Goal: Obtain resource: Download file/media

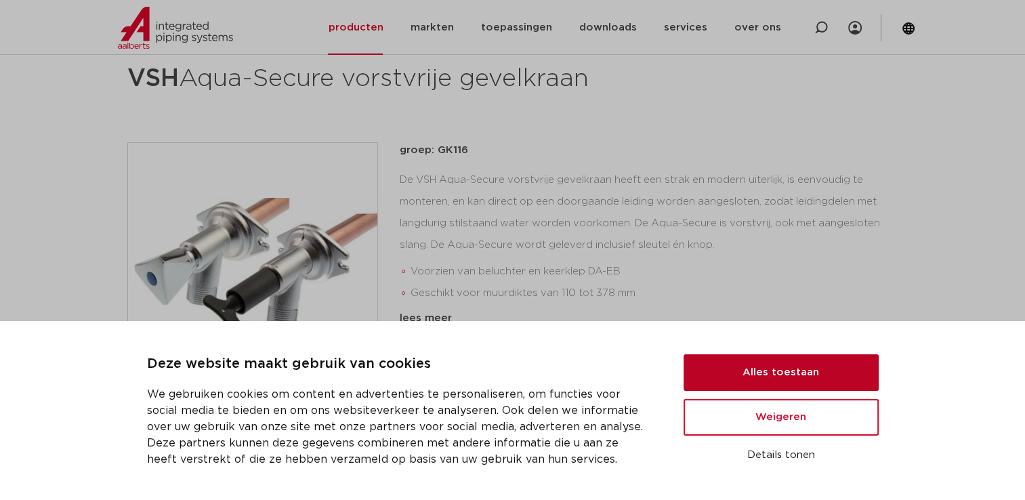
click at [825, 368] on button "Alles toestaan" at bounding box center [780, 372] width 195 height 37
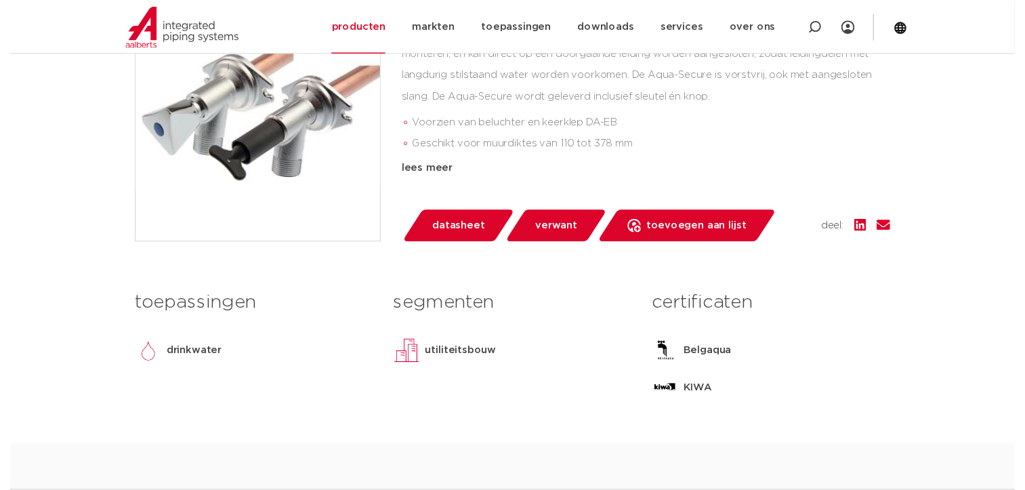
scroll to position [339, 0]
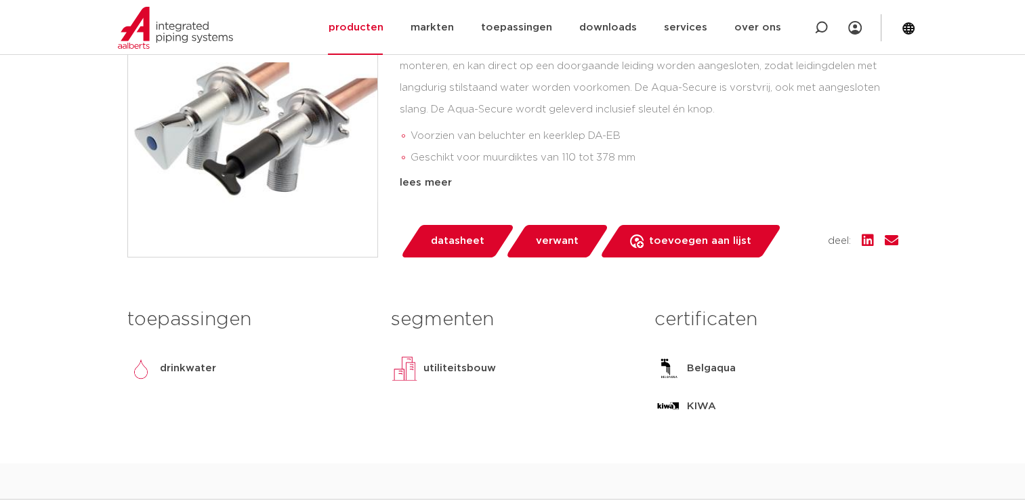
click at [465, 242] on span "datasheet" at bounding box center [457, 241] width 53 height 22
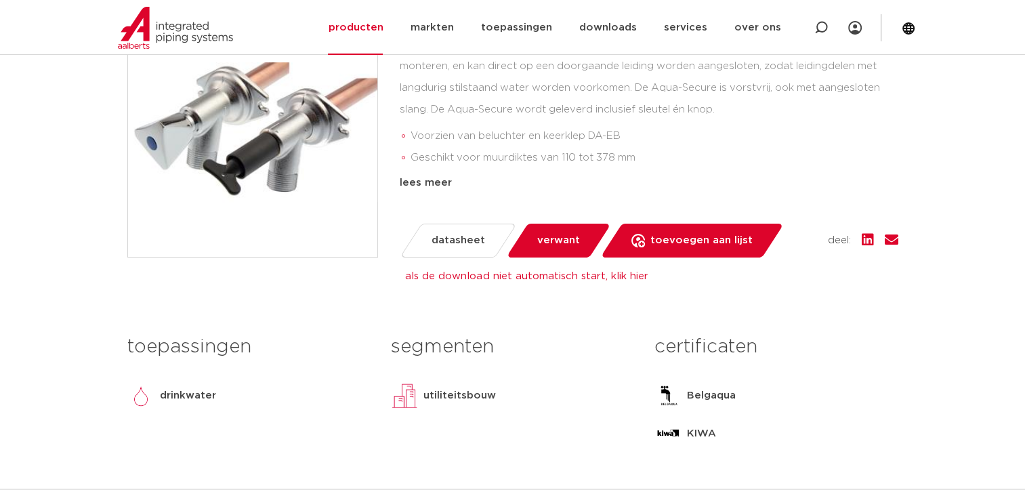
click at [571, 242] on span "verwant" at bounding box center [558, 241] width 43 height 22
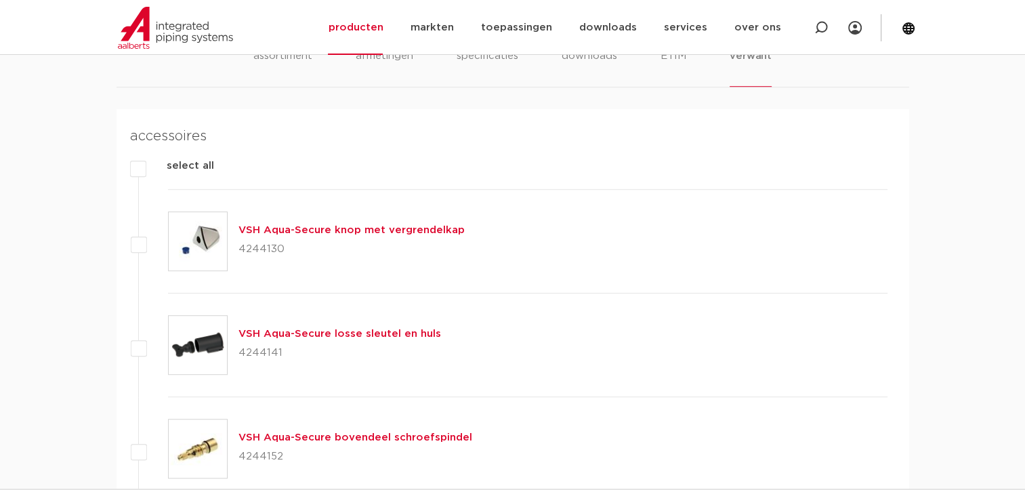
scroll to position [829, 0]
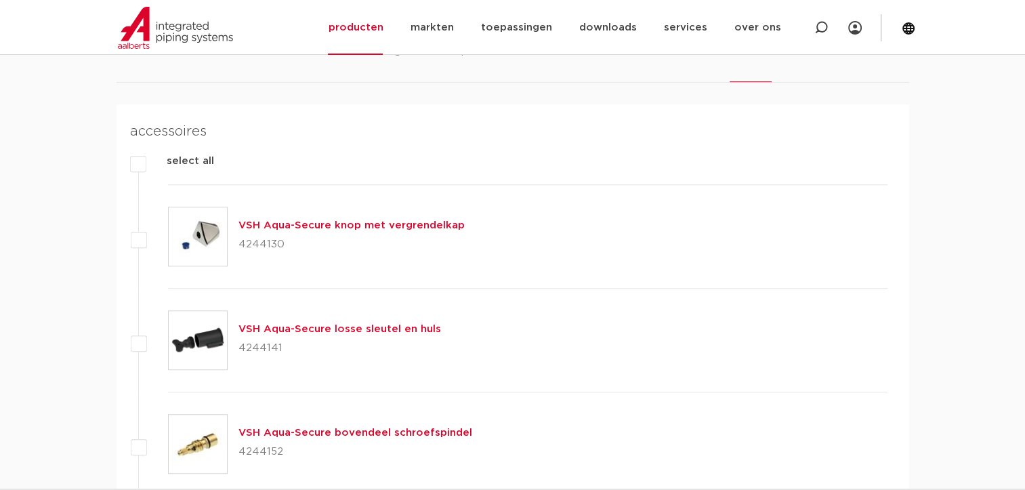
click at [322, 224] on link "VSH Aqua-Secure knop met vergrendelkap" at bounding box center [351, 225] width 226 height 10
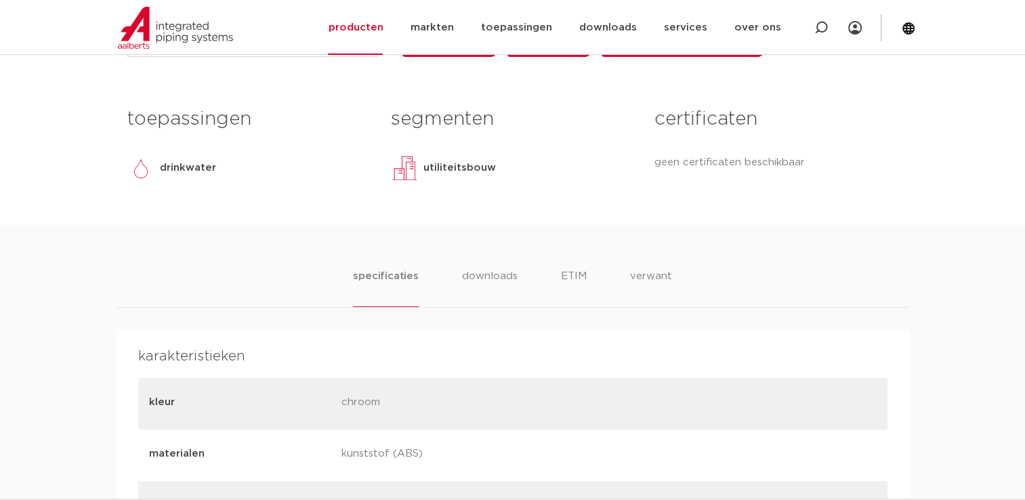
scroll to position [542, 0]
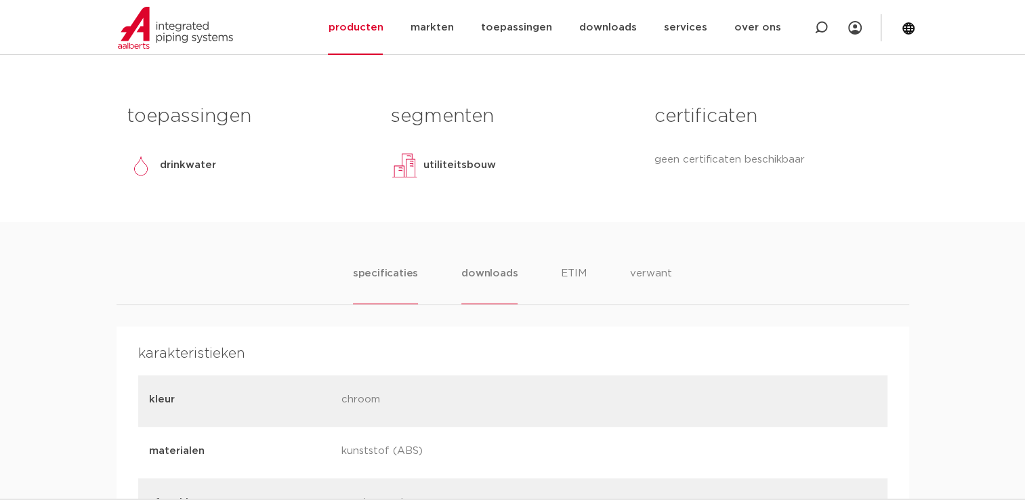
click at [488, 302] on li "downloads" at bounding box center [489, 284] width 56 height 39
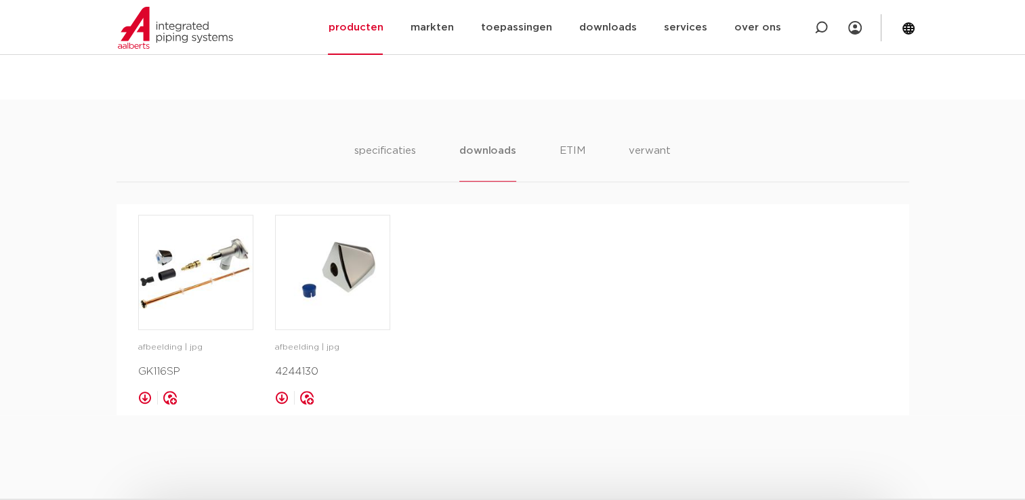
scroll to position [745, 0]
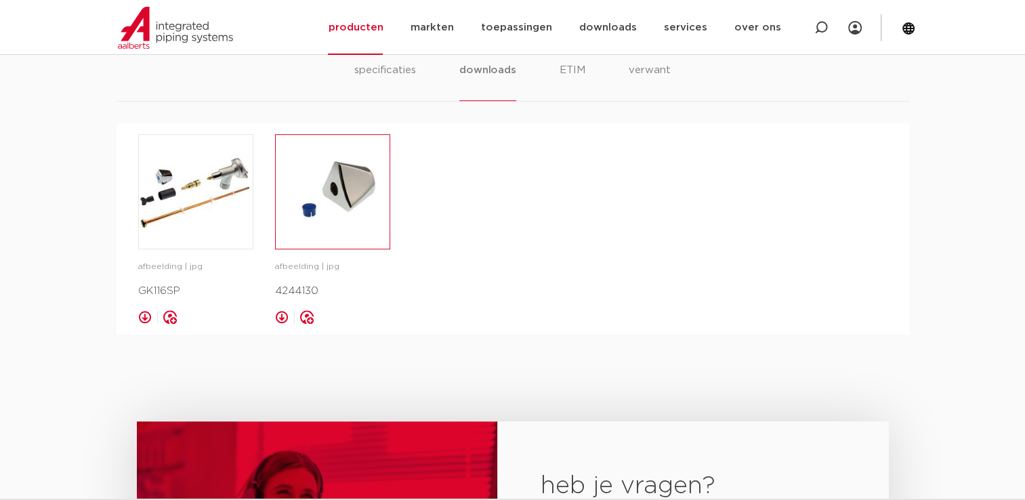
click at [336, 221] on img at bounding box center [333, 192] width 114 height 114
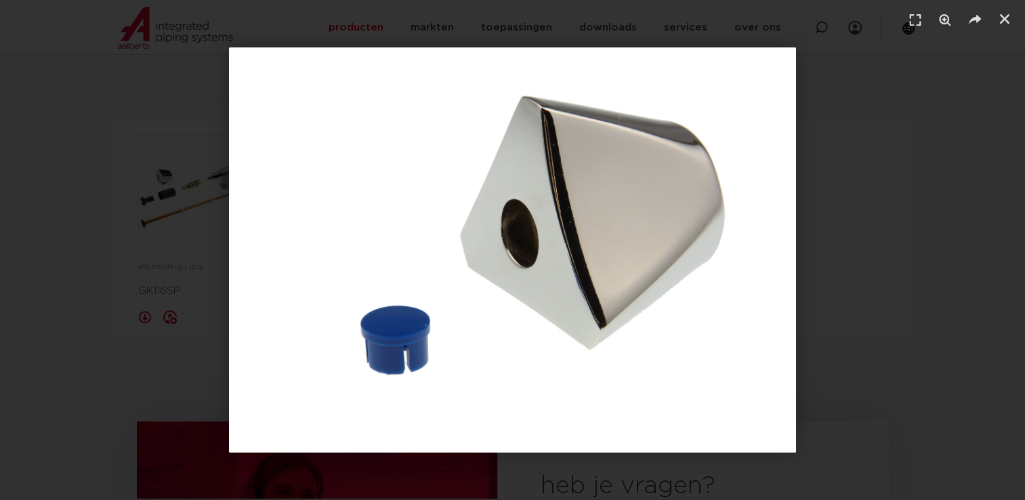
click at [332, 270] on img "1 / 1" at bounding box center [512, 249] width 567 height 405
click at [1002, 20] on icon "Sluiten (Esc)" at bounding box center [1004, 19] width 14 height 14
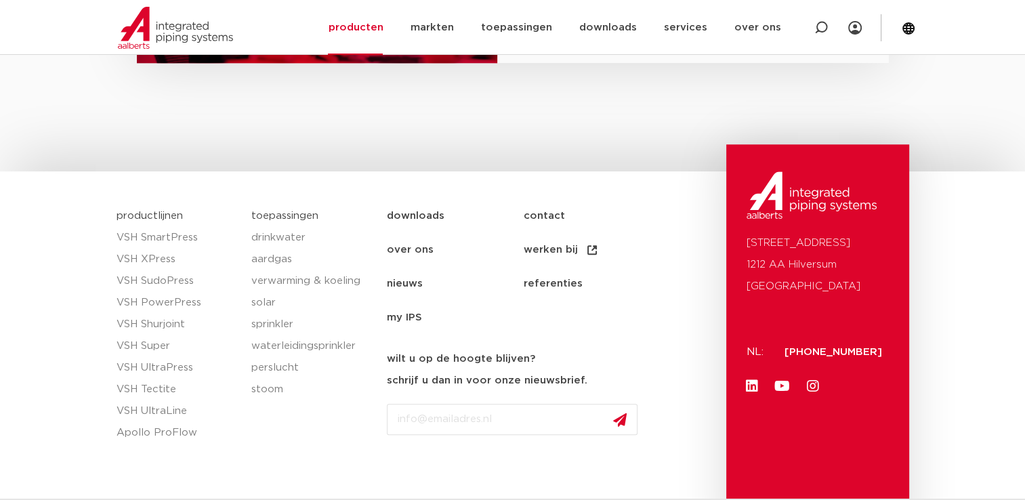
scroll to position [1354, 0]
